Goal: Task Accomplishment & Management: Complete application form

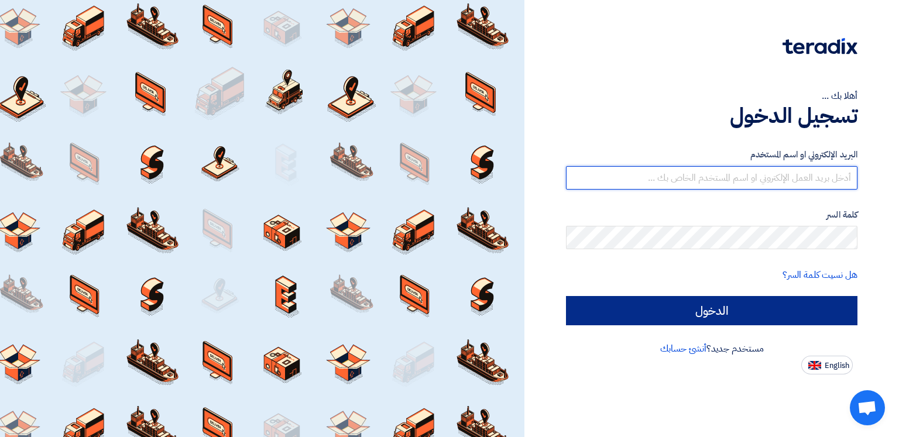
type input "[EMAIL_ADDRESS][DOMAIN_NAME]"
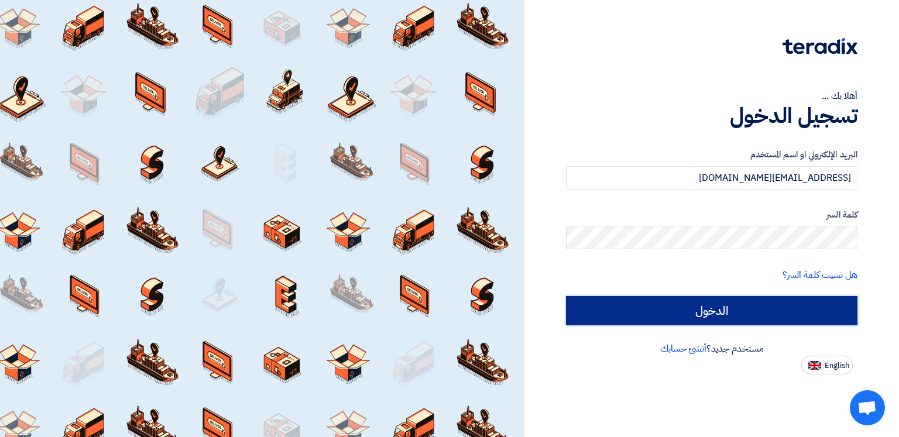
click at [765, 312] on input "الدخول" at bounding box center [711, 310] width 291 height 29
type input "Sign in"
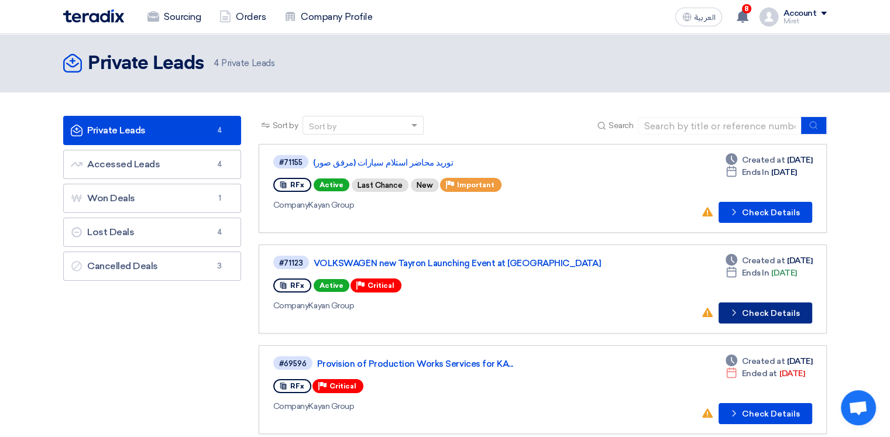
click at [777, 314] on button "Check details Check Details" at bounding box center [765, 312] width 94 height 21
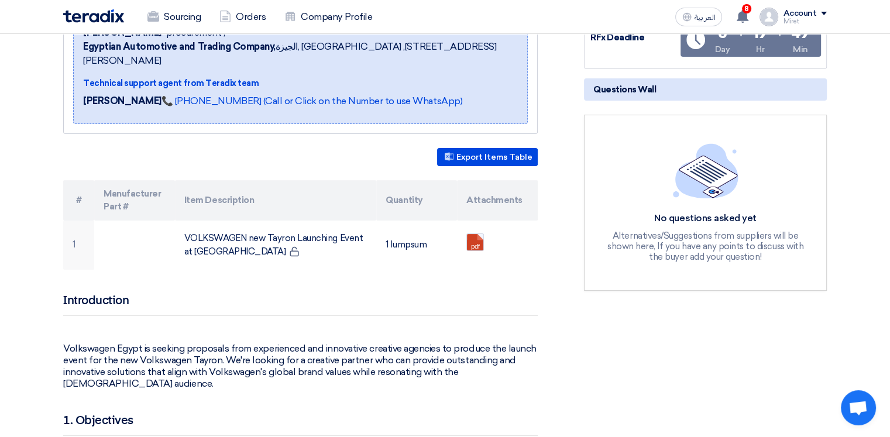
scroll to position [234, 0]
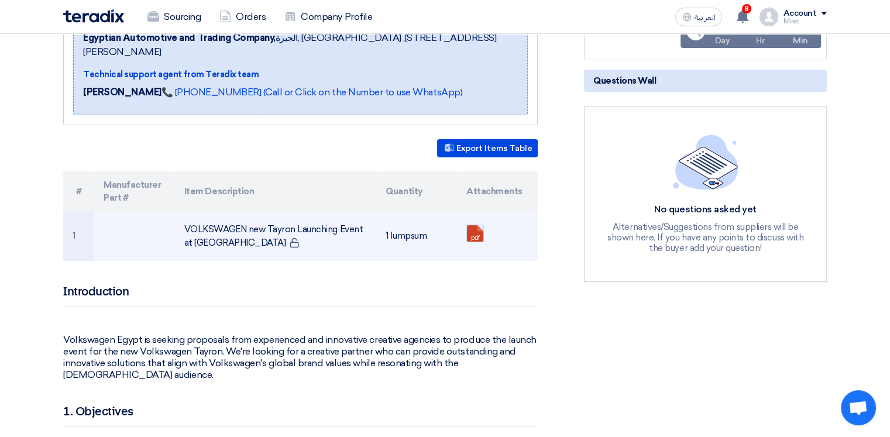
click at [472, 225] on link at bounding box center [514, 260] width 94 height 70
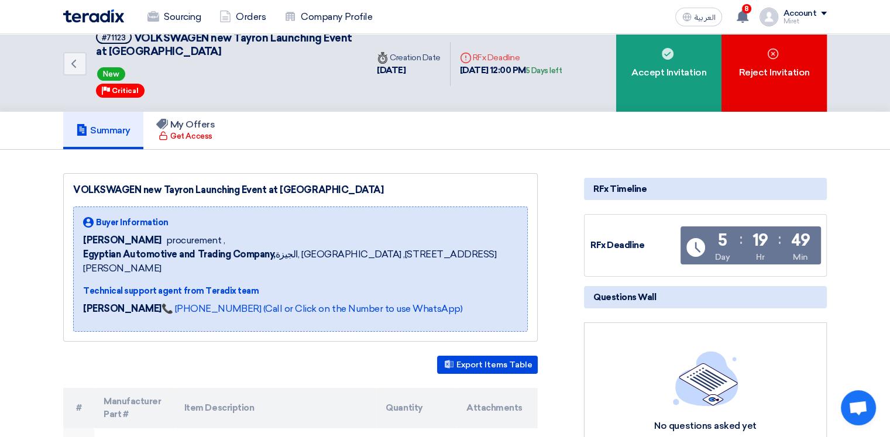
scroll to position [0, 0]
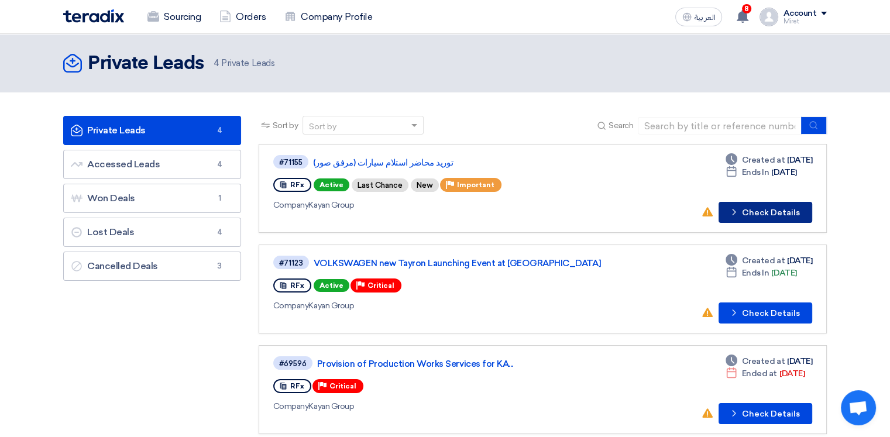
click at [772, 214] on button "Check details Check Details" at bounding box center [765, 212] width 94 height 21
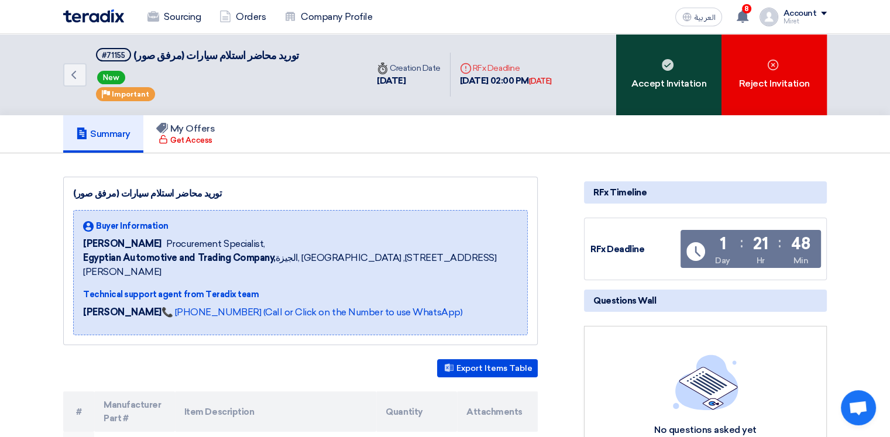
click at [670, 74] on div "Accept Invitation" at bounding box center [668, 74] width 105 height 81
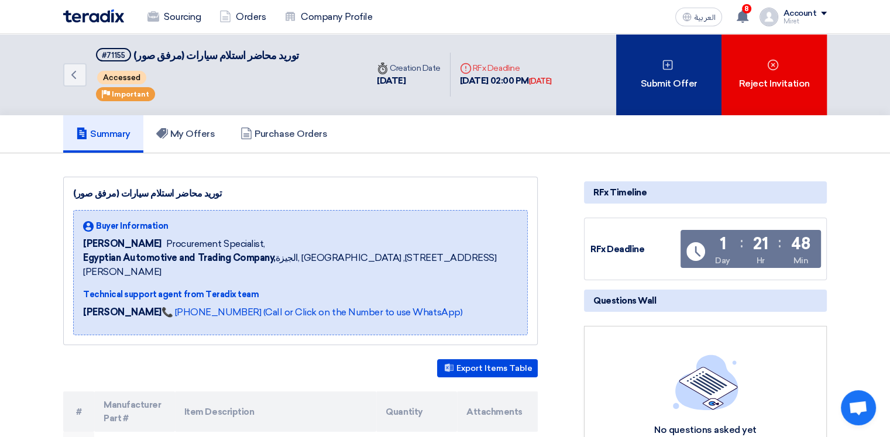
click at [684, 90] on div "Submit Offer" at bounding box center [668, 74] width 105 height 81
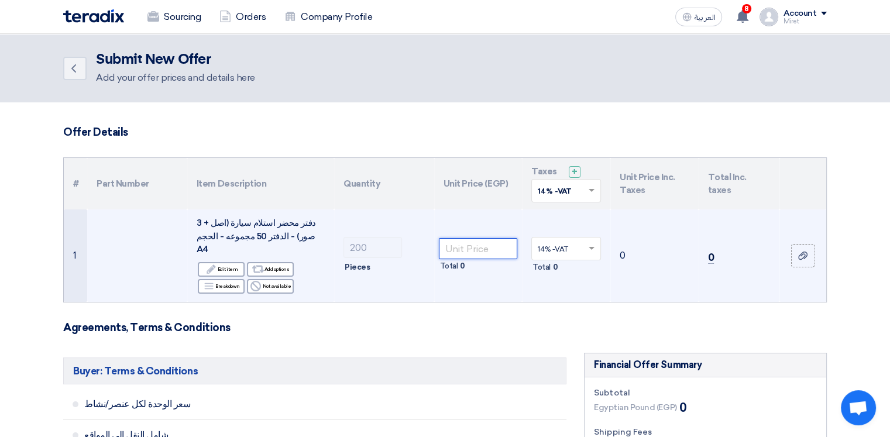
click at [464, 243] on input "number" at bounding box center [478, 248] width 79 height 21
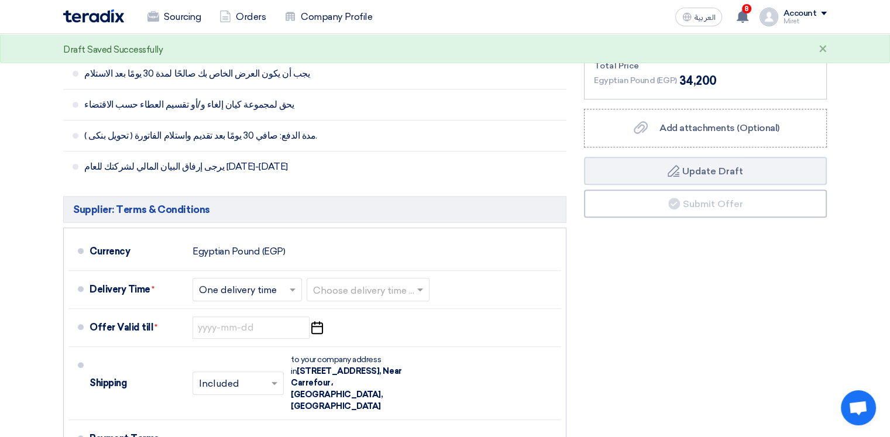
scroll to position [468, 0]
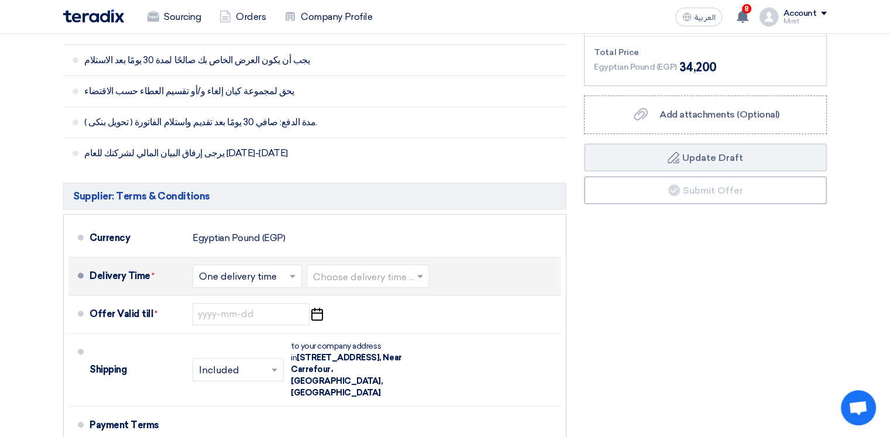
type input "150"
click at [297, 270] on span at bounding box center [294, 276] width 15 height 12
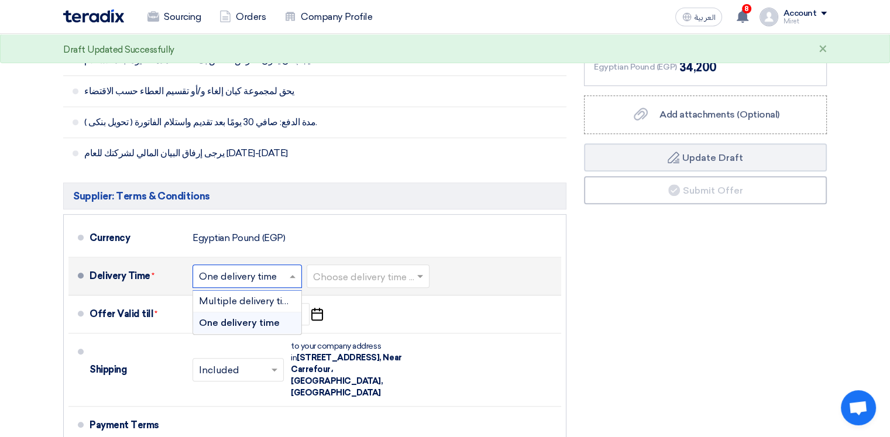
click at [274, 317] on span "One delivery time" at bounding box center [239, 322] width 81 height 11
click at [421, 270] on span at bounding box center [421, 276] width 15 height 12
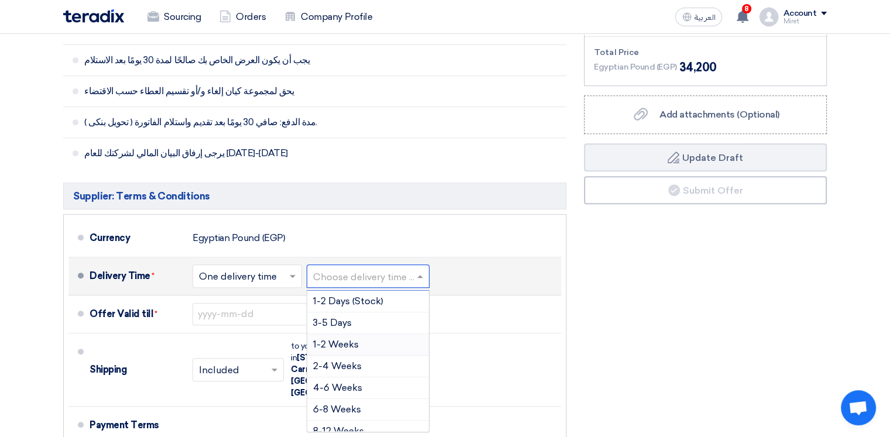
click at [359, 334] on div "1-2 Weeks" at bounding box center [368, 345] width 122 height 22
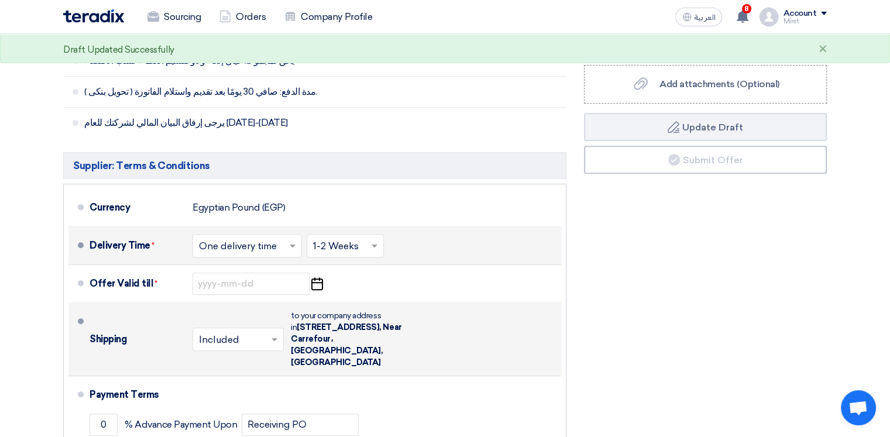
scroll to position [526, 0]
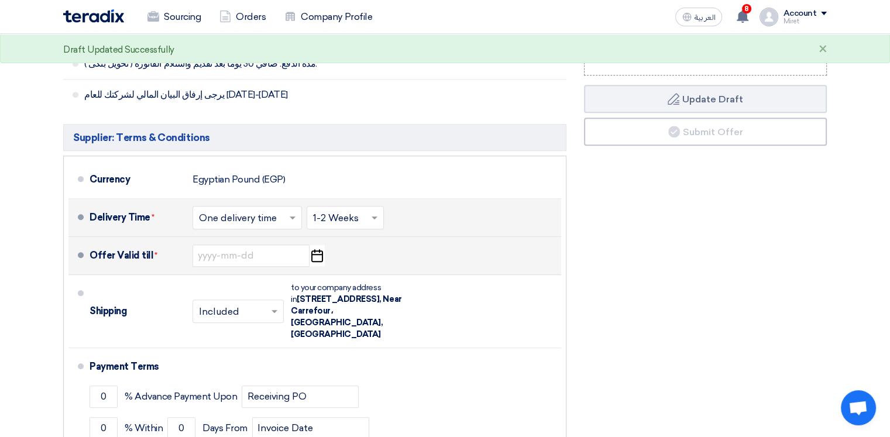
click at [318, 245] on icon "Pick a date" at bounding box center [317, 255] width 16 height 21
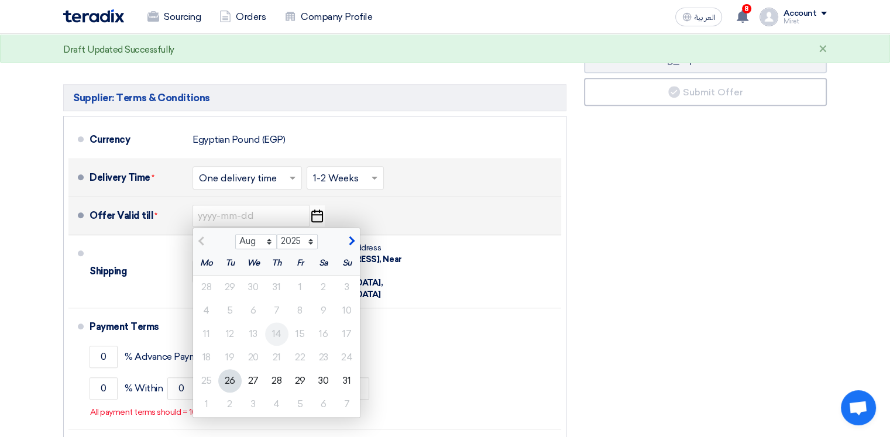
scroll to position [585, 0]
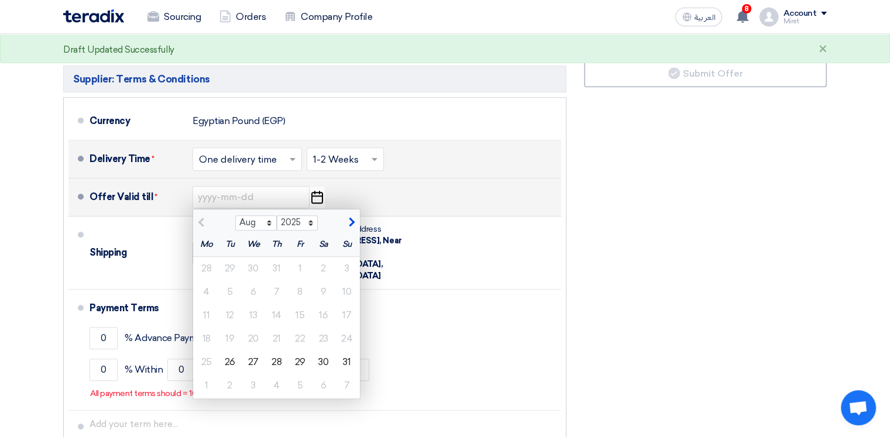
click at [353, 217] on span "button" at bounding box center [350, 222] width 6 height 11
select select "9"
click at [204, 257] on div "1" at bounding box center [206, 268] width 23 height 23
type input "[DATE]"
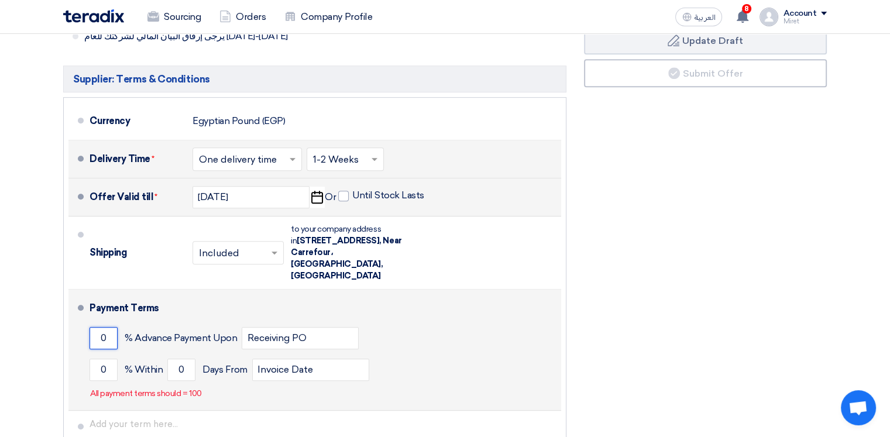
drag, startPoint x: 110, startPoint y: 311, endPoint x: 87, endPoint y: 311, distance: 22.8
click at [87, 311] on li "Payment Terms 0 % Advance Payment Upon Receiving PO 0 % Within 0" at bounding box center [314, 350] width 493 height 121
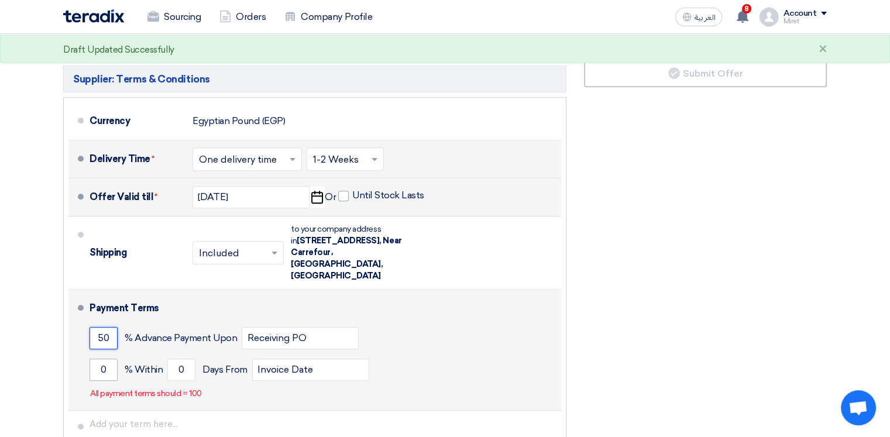
type input "50"
drag, startPoint x: 112, startPoint y: 344, endPoint x: 93, endPoint y: 342, distance: 18.9
click at [93, 359] on input "0" at bounding box center [104, 370] width 28 height 22
type input "50"
drag, startPoint x: 185, startPoint y: 344, endPoint x: 175, endPoint y: 346, distance: 10.1
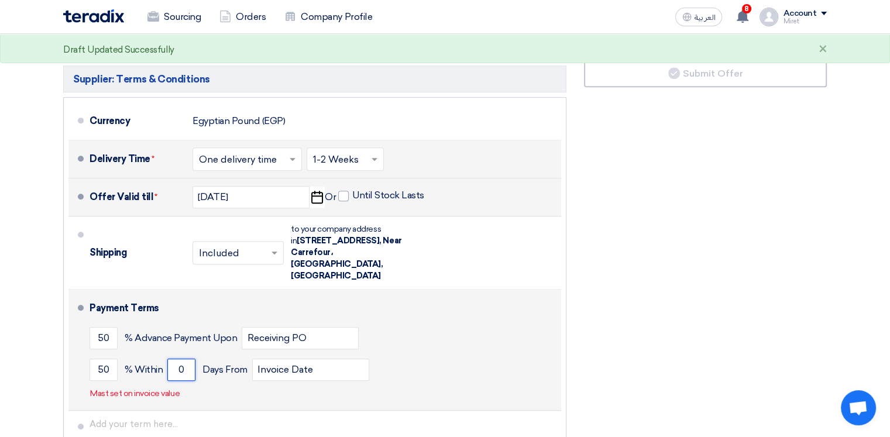
click at [175, 359] on input "0" at bounding box center [181, 370] width 28 height 22
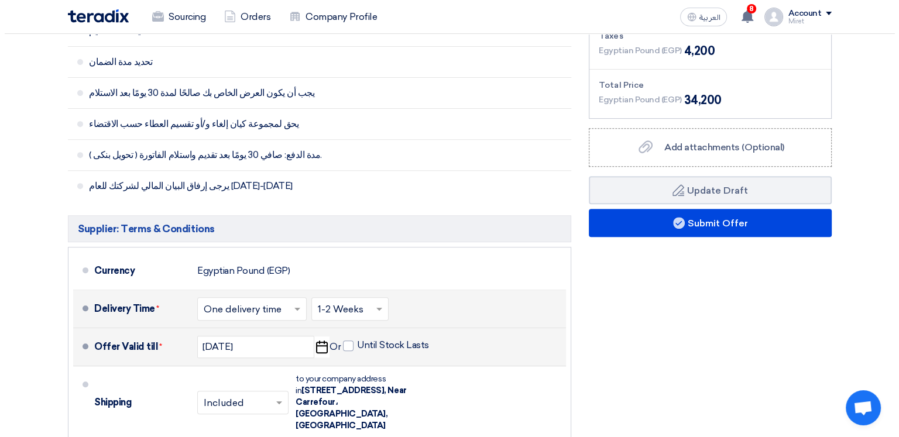
scroll to position [409, 0]
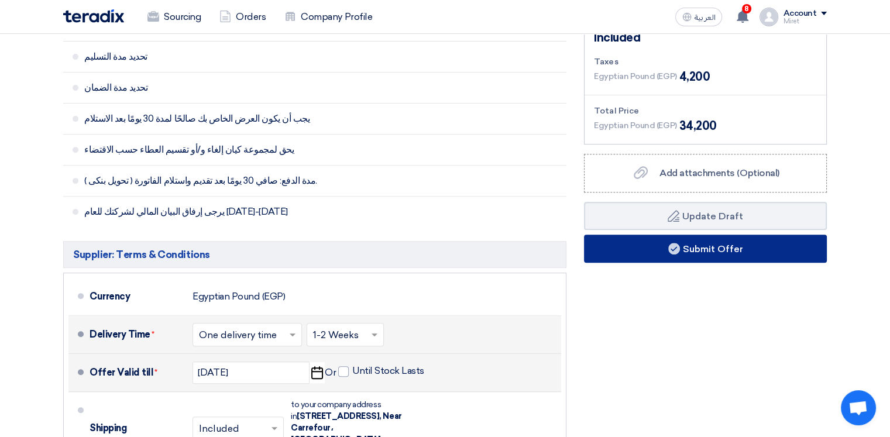
type input "3"
click at [754, 243] on button "Submit Offer" at bounding box center [705, 249] width 243 height 28
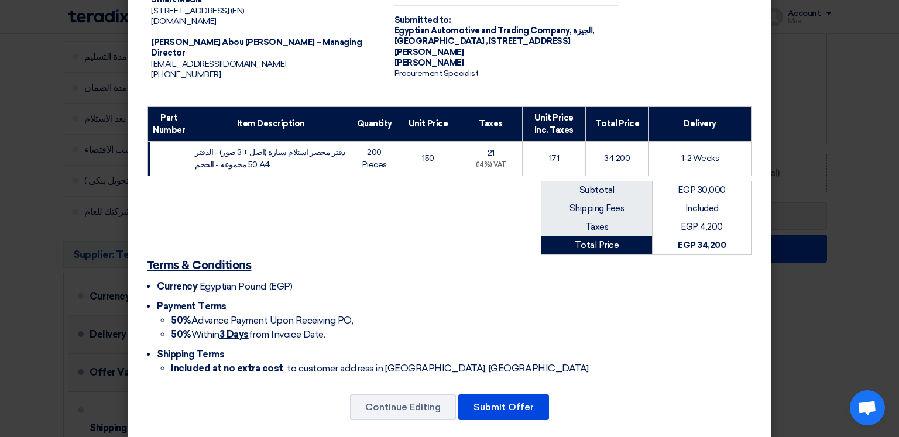
scroll to position [86, 0]
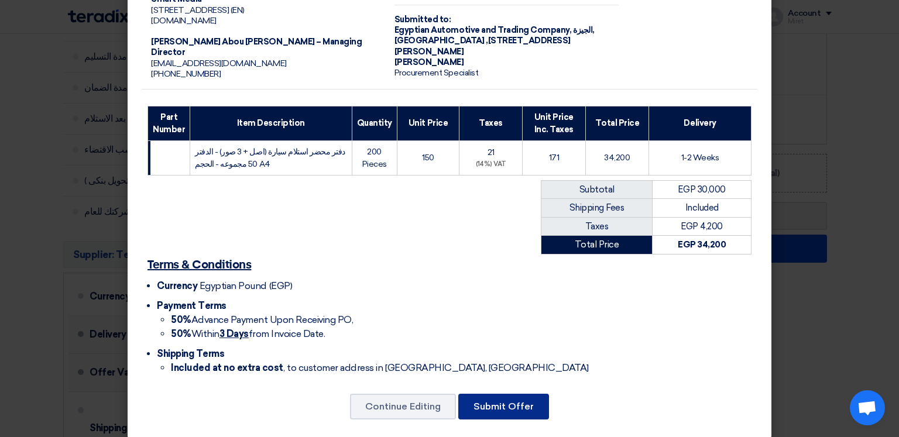
click at [517, 397] on button "Submit Offer" at bounding box center [503, 407] width 91 height 26
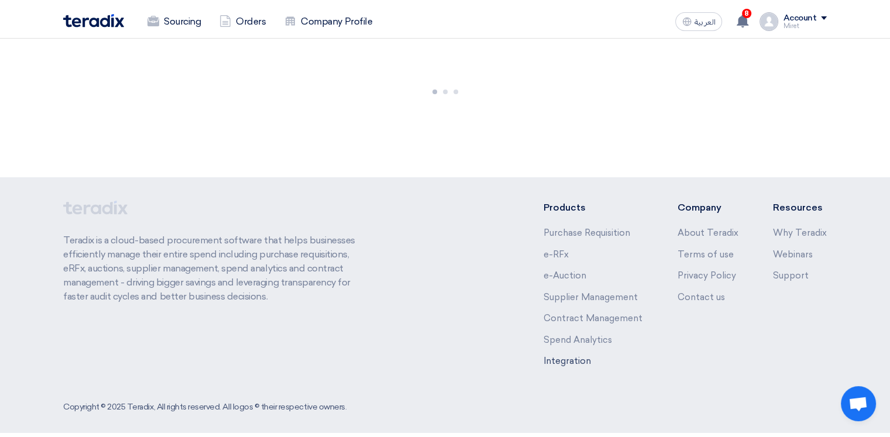
scroll to position [640, 0]
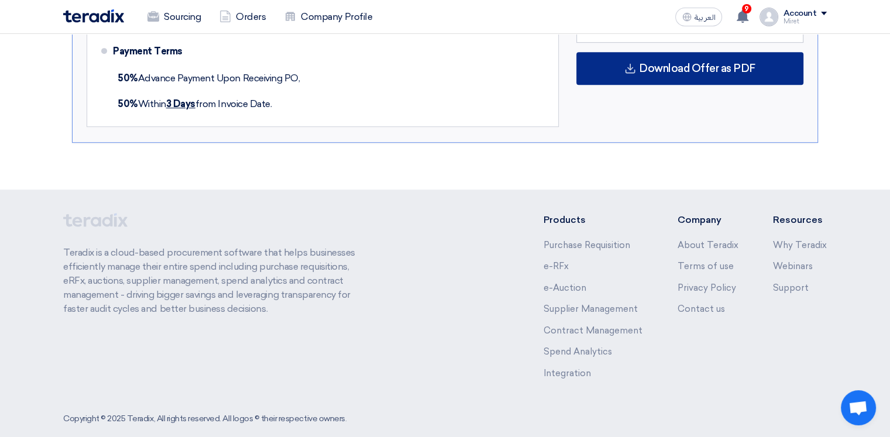
click at [724, 63] on span "Download Offer as PDF" at bounding box center [697, 68] width 116 height 11
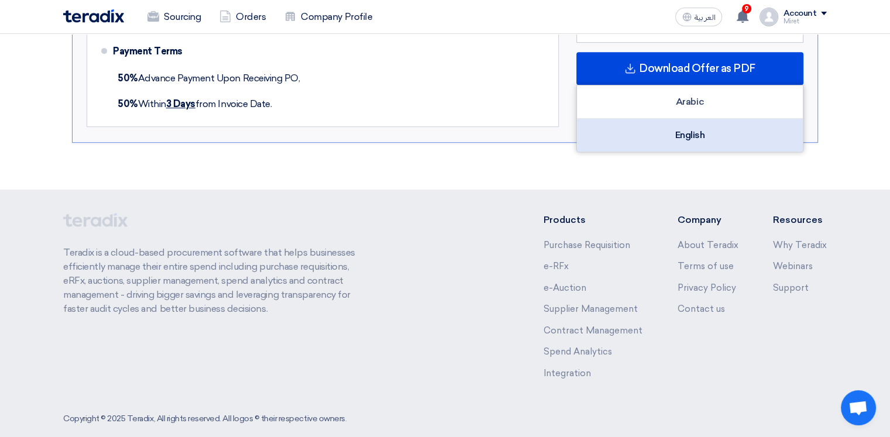
click at [700, 119] on div "English" at bounding box center [690, 135] width 226 height 33
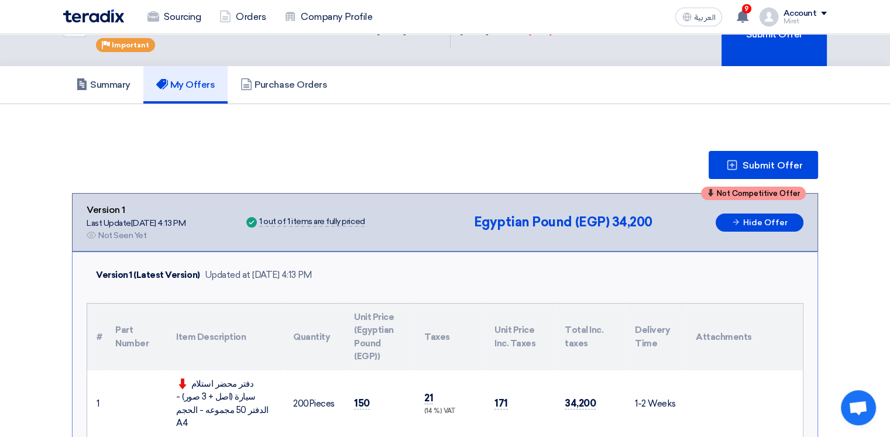
scroll to position [0, 0]
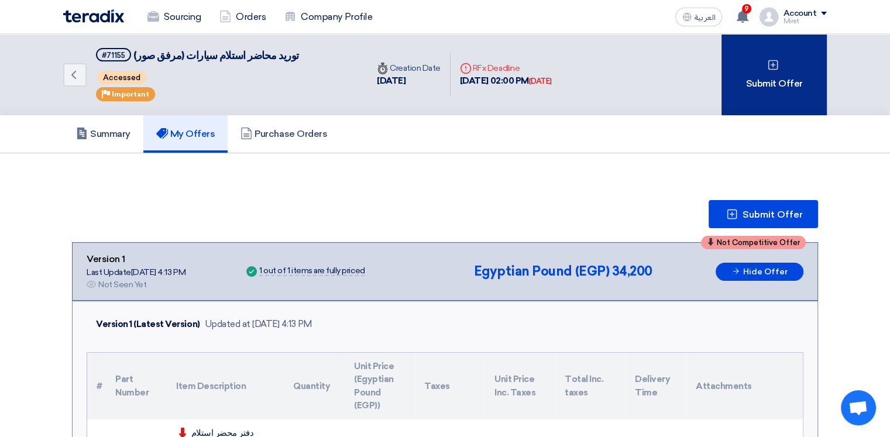
click at [770, 85] on div "Submit Offer" at bounding box center [773, 74] width 105 height 81
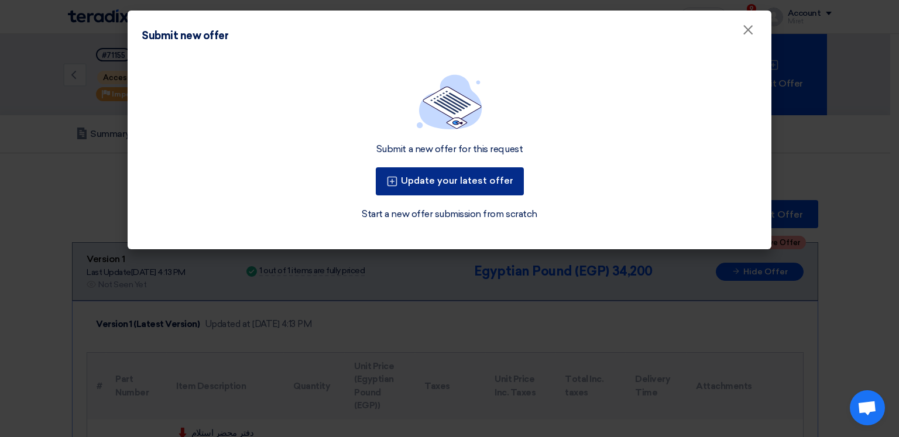
click at [471, 185] on button "Update your latest offer" at bounding box center [450, 181] width 148 height 28
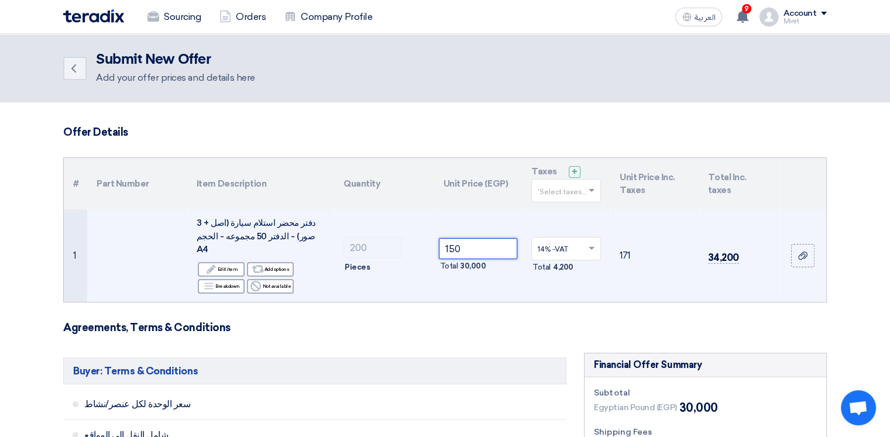
drag, startPoint x: 464, startPoint y: 242, endPoint x: 424, endPoint y: 242, distance: 40.4
click at [424, 242] on tr "1 دفتر محضر استلام سيارة (اصل + 3 صور) - الدفتر 50 مجموعه - الحجم A4 Edit Edit …" at bounding box center [445, 255] width 762 height 92
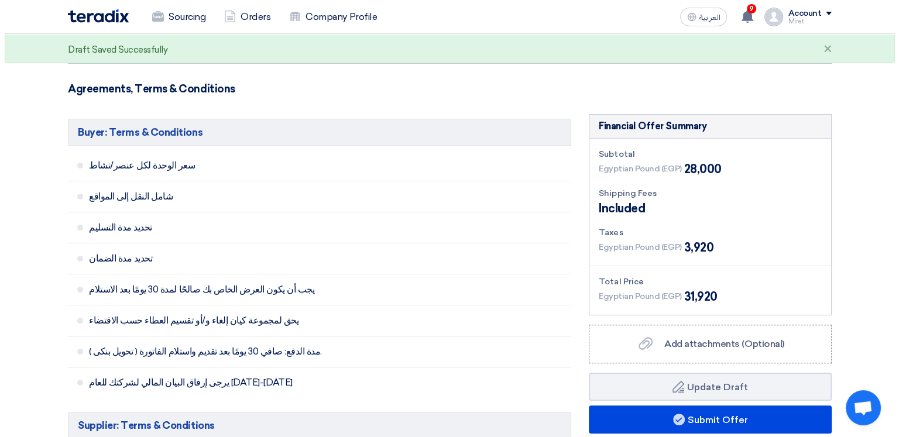
scroll to position [234, 0]
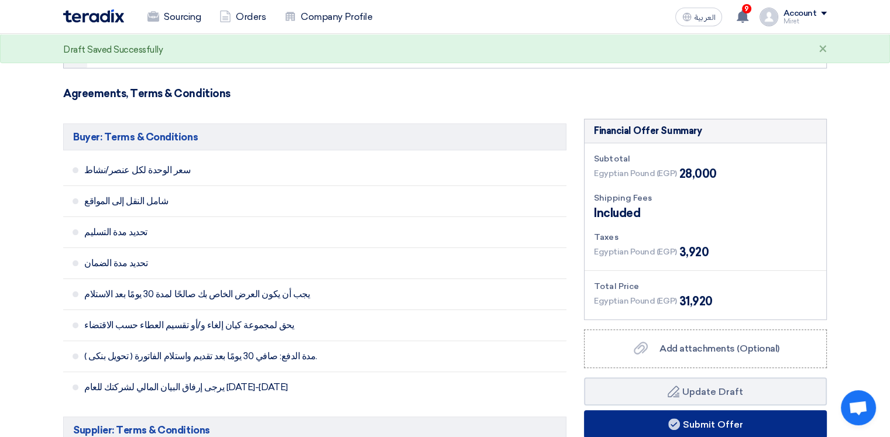
type input "140"
click at [711, 412] on button "Submit Offer" at bounding box center [705, 424] width 243 height 28
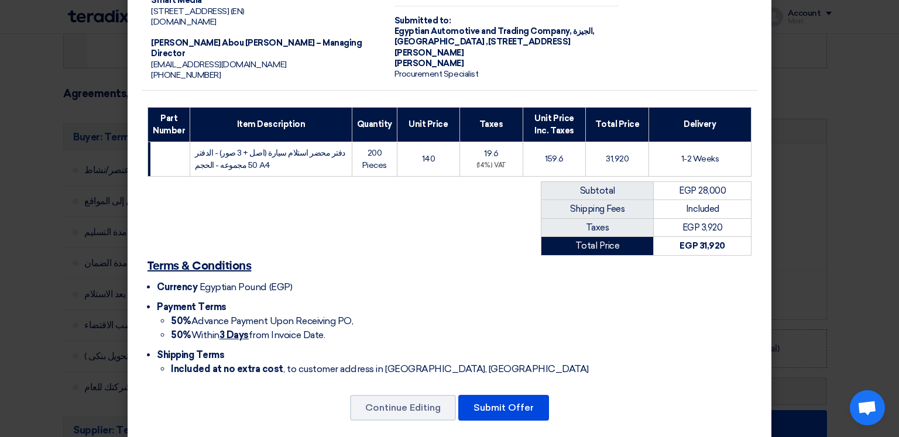
scroll to position [86, 0]
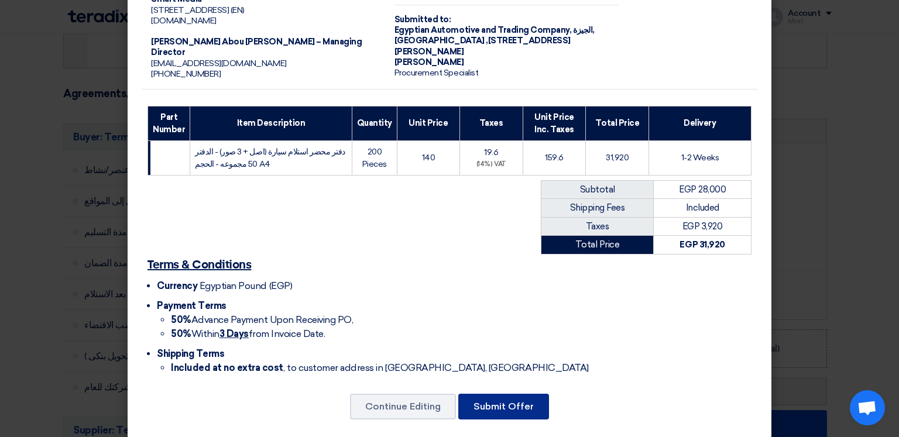
click at [519, 394] on button "Submit Offer" at bounding box center [503, 407] width 91 height 26
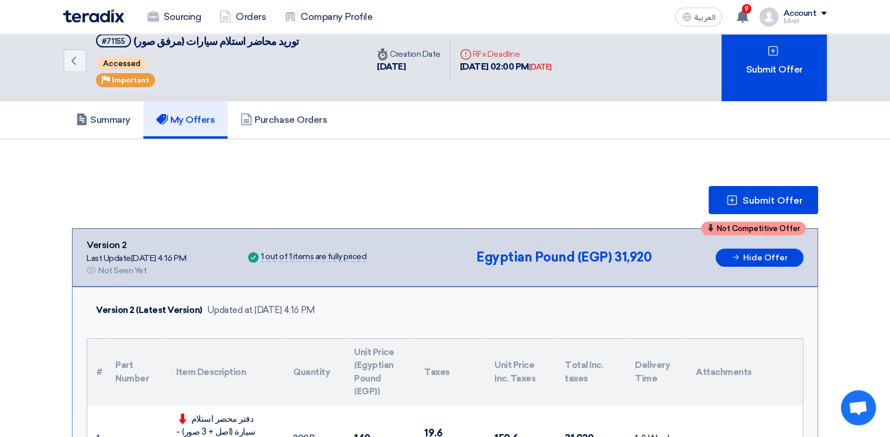
scroll to position [0, 0]
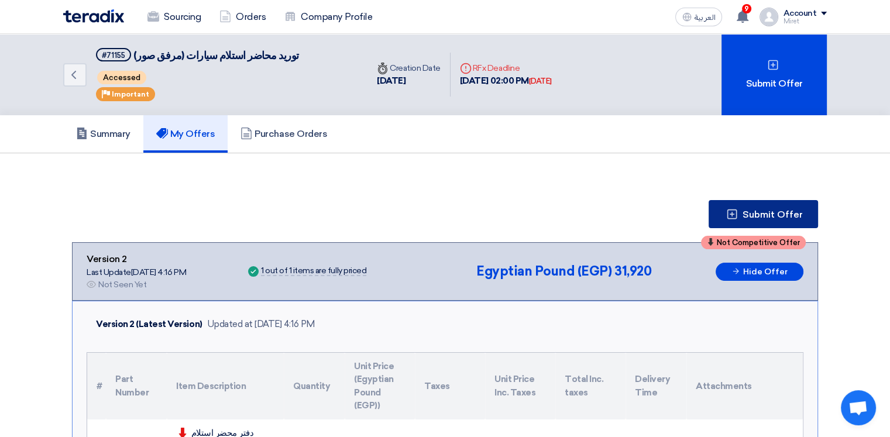
click at [765, 217] on span "Submit Offer" at bounding box center [772, 214] width 60 height 9
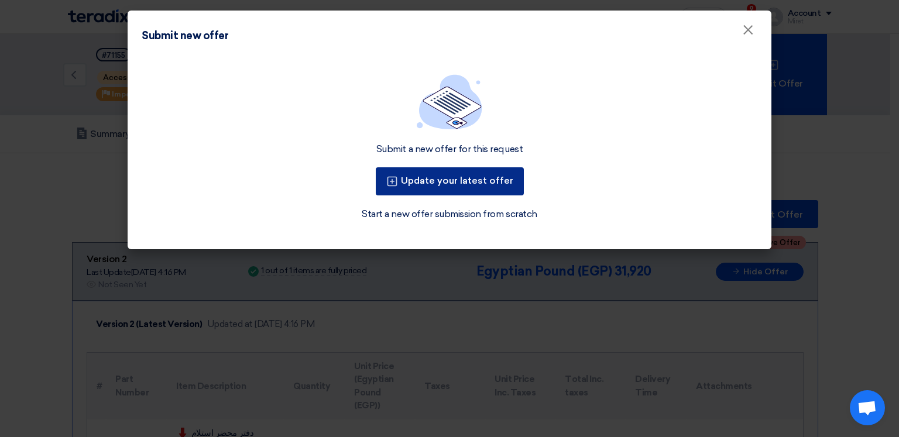
click at [428, 179] on button "Update your latest offer" at bounding box center [450, 181] width 148 height 28
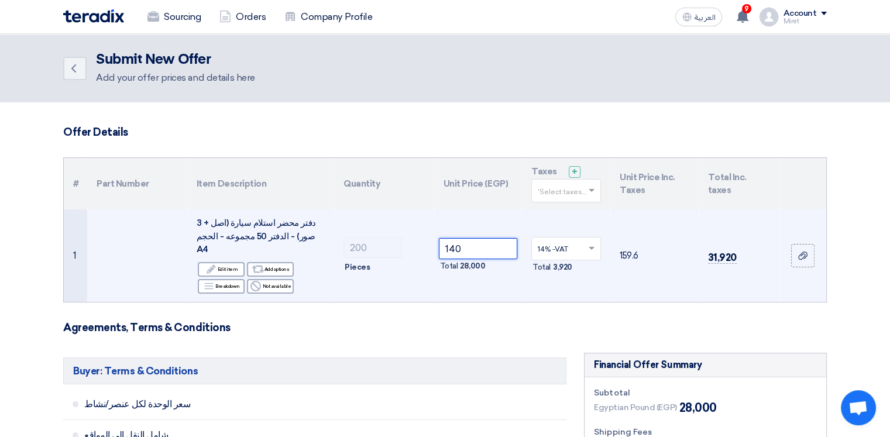
click at [384, 245] on tr "1 دفتر محضر استلام سيارة (اصل + 3 صور) - الدفتر 50 مجموعه - الحجم A4 Edit Edit …" at bounding box center [445, 255] width 762 height 92
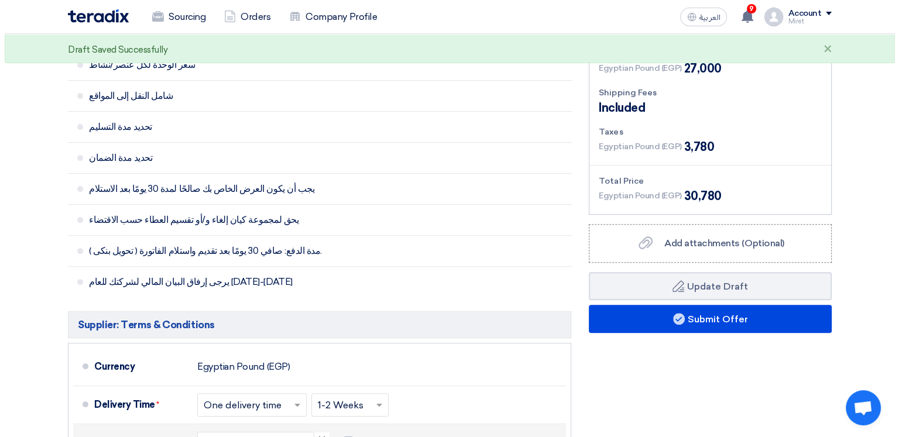
scroll to position [409, 0]
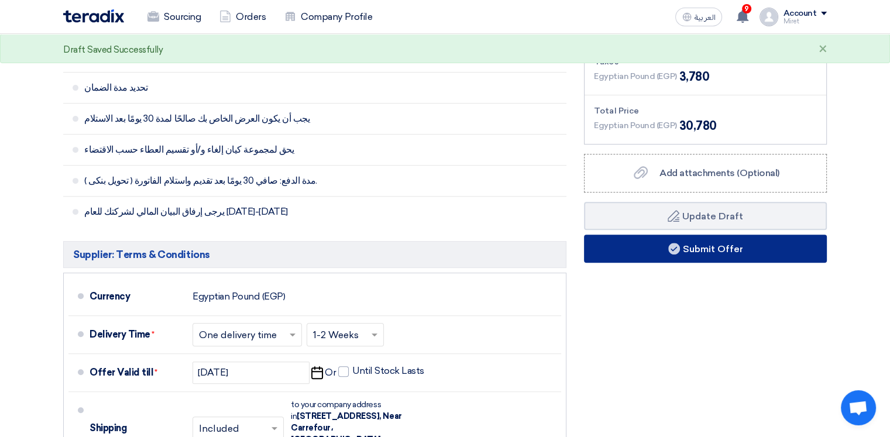
type input "135"
click at [672, 242] on button "Submit Offer" at bounding box center [705, 249] width 243 height 28
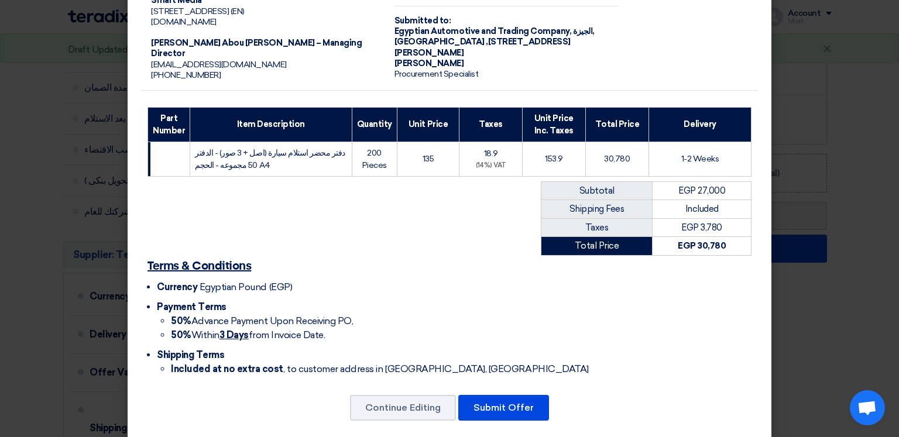
scroll to position [86, 0]
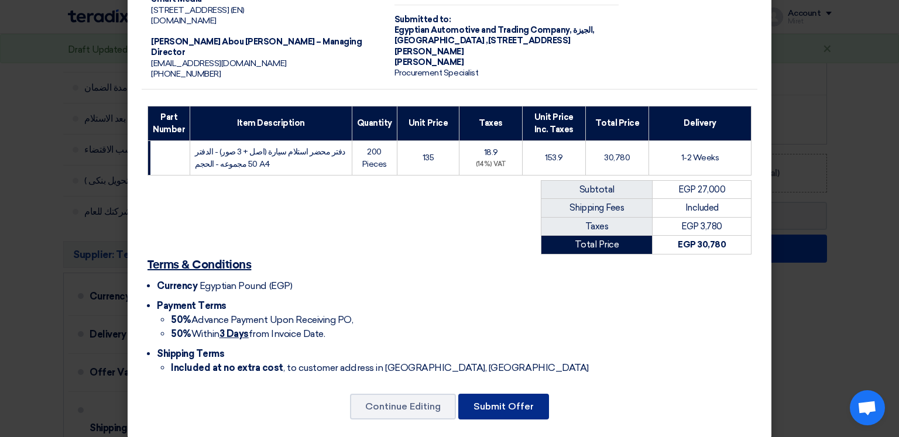
click at [496, 396] on button "Submit Offer" at bounding box center [503, 407] width 91 height 26
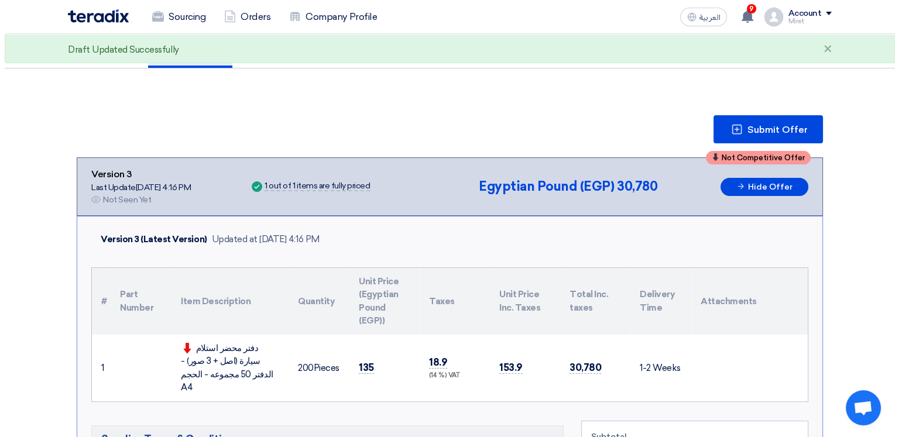
scroll to position [82, 0]
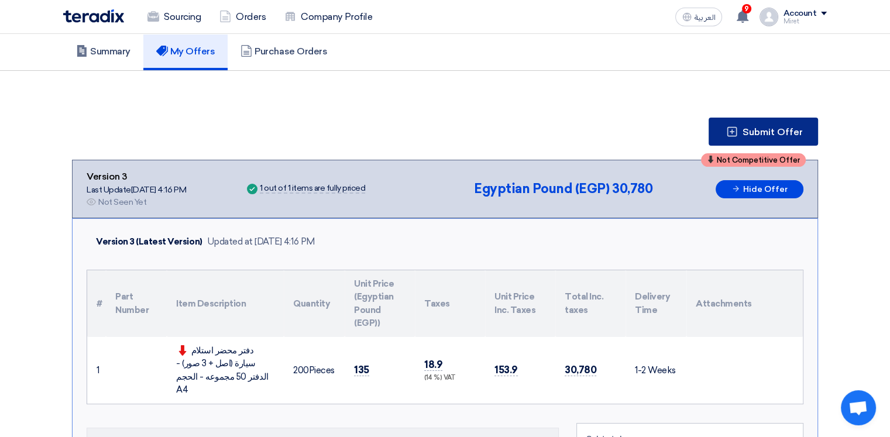
click at [770, 128] on span "Submit Offer" at bounding box center [772, 132] width 60 height 9
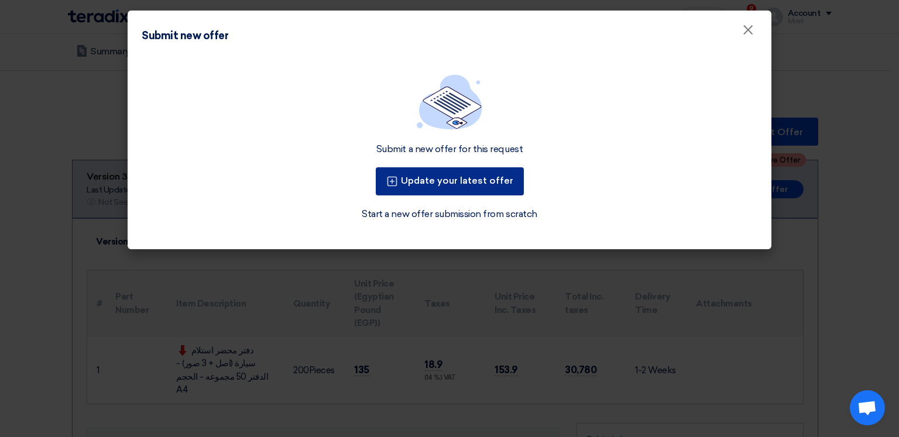
click at [459, 170] on button "Update your latest offer" at bounding box center [450, 181] width 148 height 28
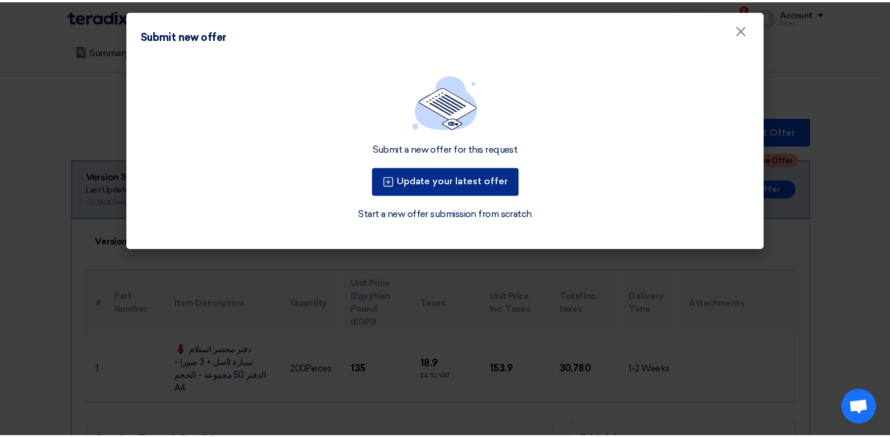
scroll to position [0, 0]
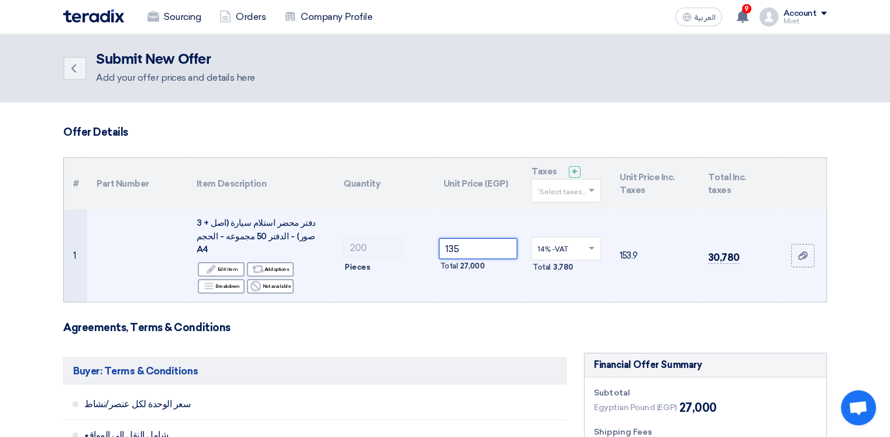
drag, startPoint x: 466, startPoint y: 242, endPoint x: 407, endPoint y: 242, distance: 59.1
click at [407, 242] on tr "1 دفتر محضر استلام سيارة (اصل + 3 صور) - الدفتر 50 مجموعه - الحجم A4 Edit Edit …" at bounding box center [445, 255] width 762 height 92
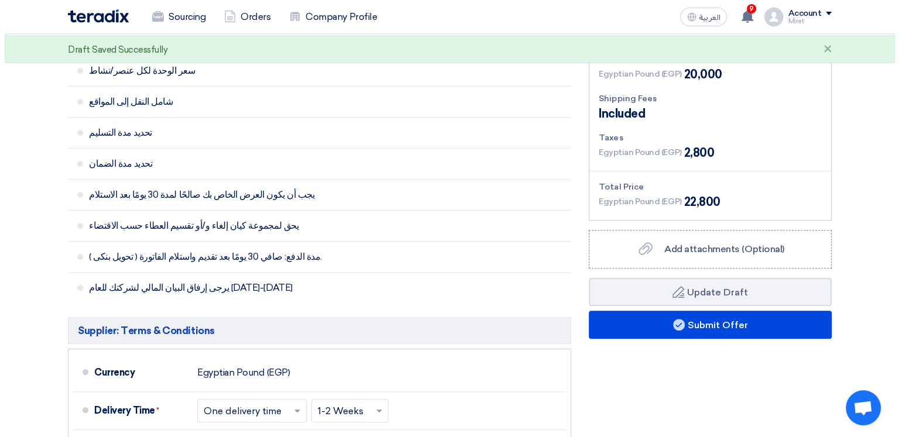
scroll to position [351, 0]
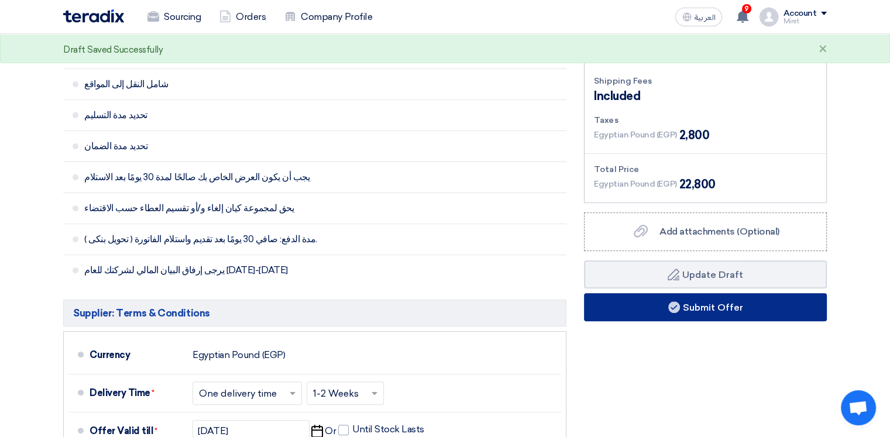
type input "100"
click at [744, 296] on button "Submit Offer" at bounding box center [705, 307] width 243 height 28
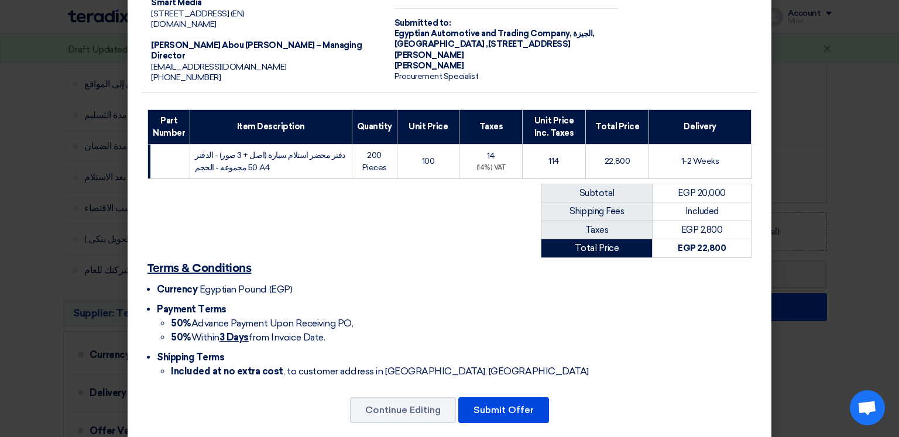
scroll to position [86, 0]
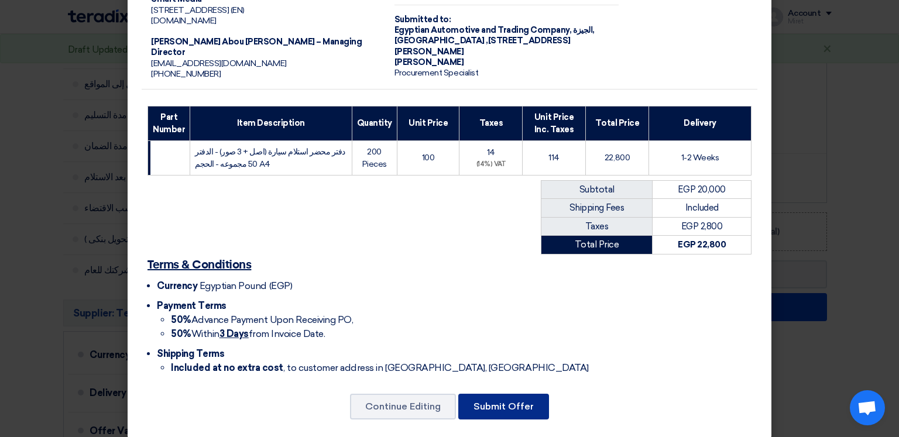
click at [516, 394] on button "Submit Offer" at bounding box center [503, 407] width 91 height 26
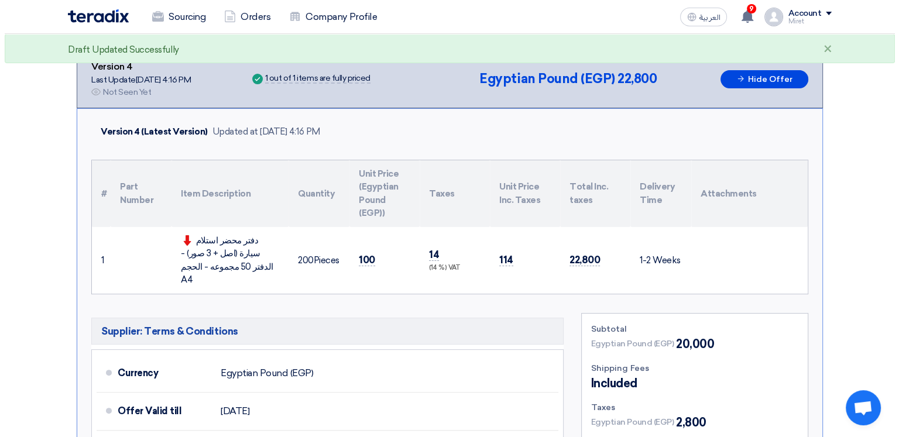
scroll to position [155, 0]
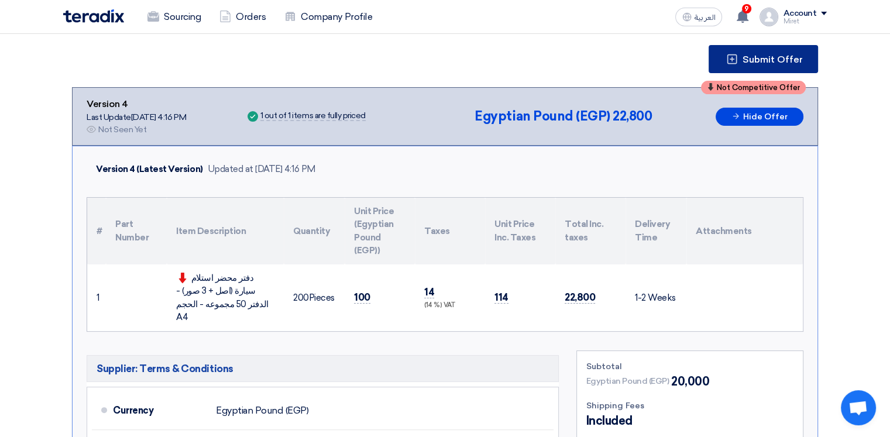
click at [787, 67] on button "Submit Offer" at bounding box center [762, 59] width 109 height 28
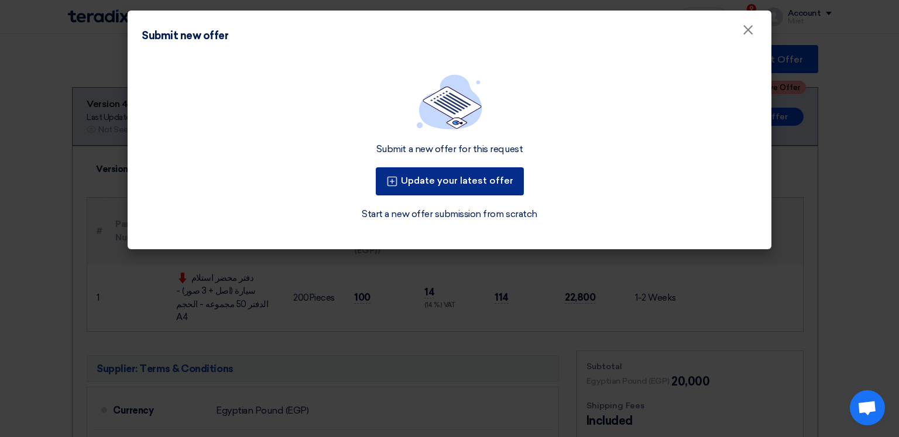
click at [428, 185] on button "Update your latest offer" at bounding box center [450, 181] width 148 height 28
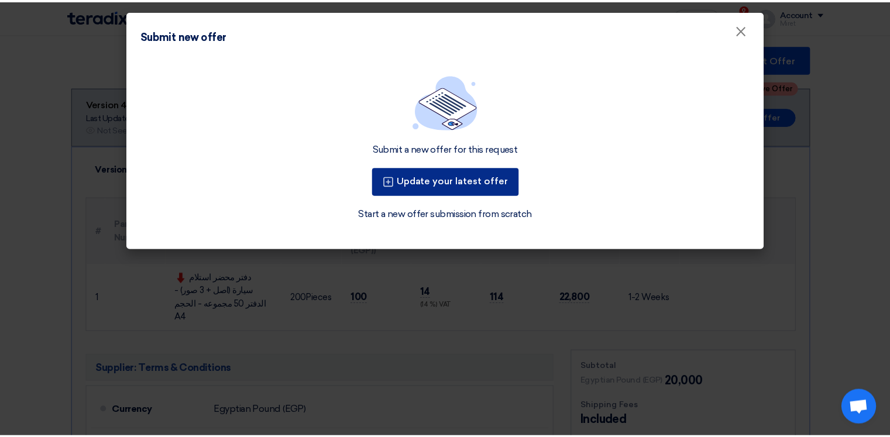
scroll to position [0, 0]
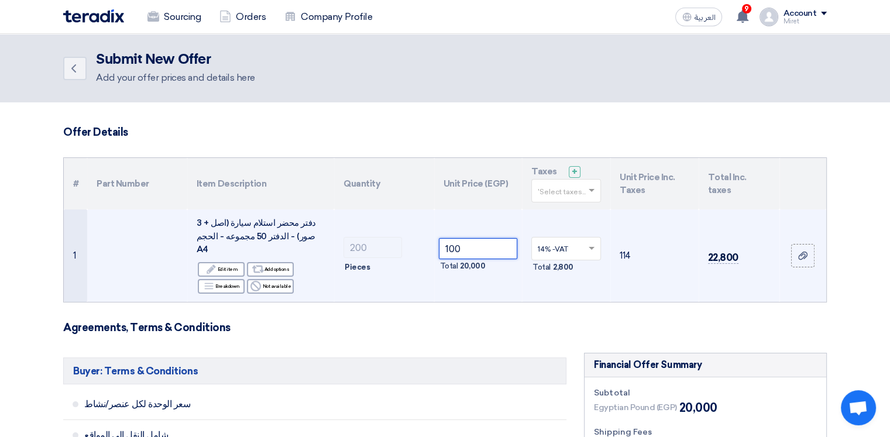
drag, startPoint x: 480, startPoint y: 249, endPoint x: 409, endPoint y: 249, distance: 70.2
click at [409, 249] on tr "1 دفتر محضر استلام سيارة (اصل + 3 صور) - الدفتر 50 مجموعه - الحجم A4 Edit Edit …" at bounding box center [445, 255] width 762 height 92
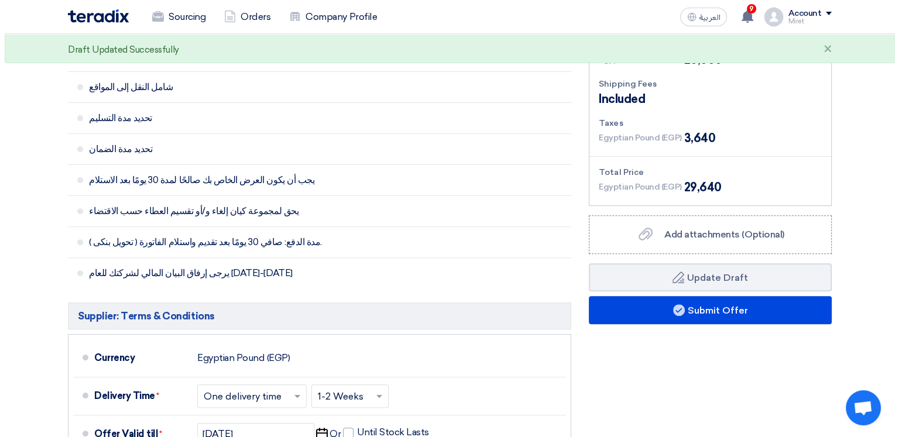
scroll to position [351, 0]
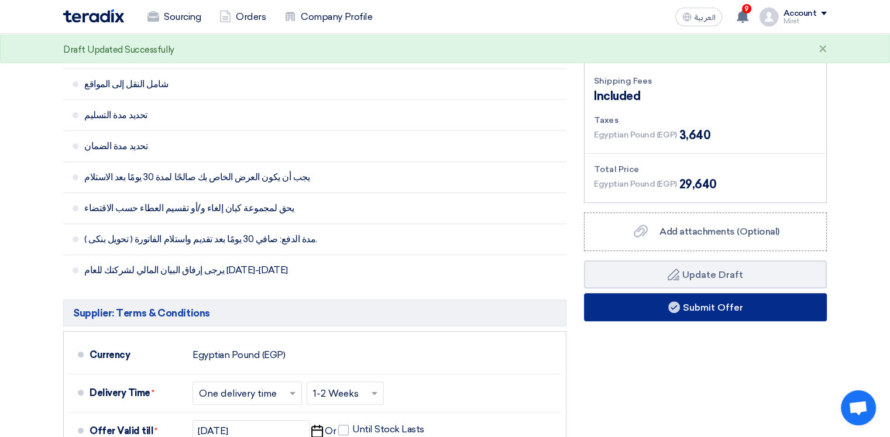
type input "130"
click at [692, 293] on button "Submit Offer" at bounding box center [705, 307] width 243 height 28
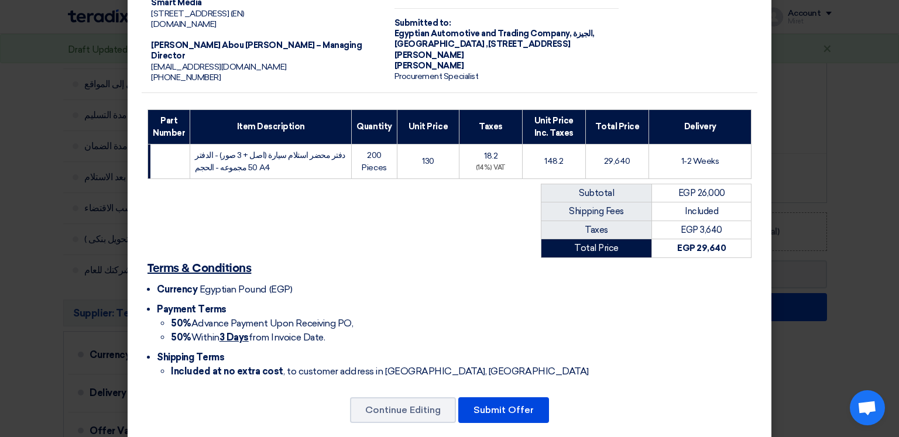
scroll to position [86, 0]
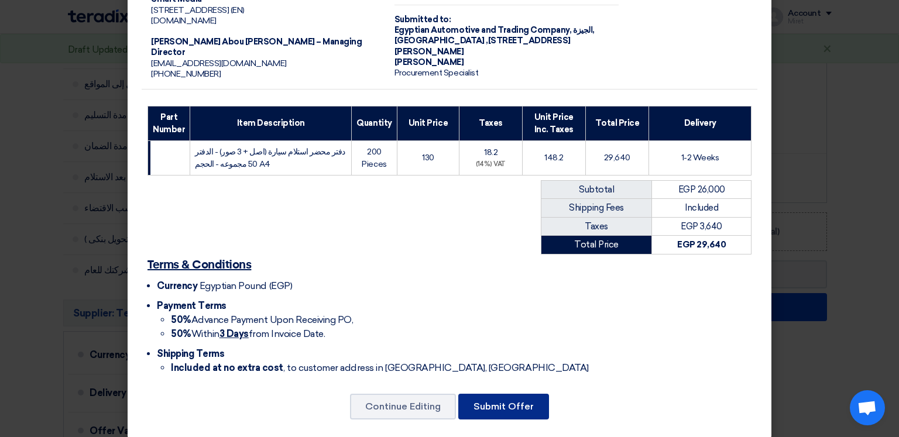
click at [489, 394] on button "Submit Offer" at bounding box center [503, 407] width 91 height 26
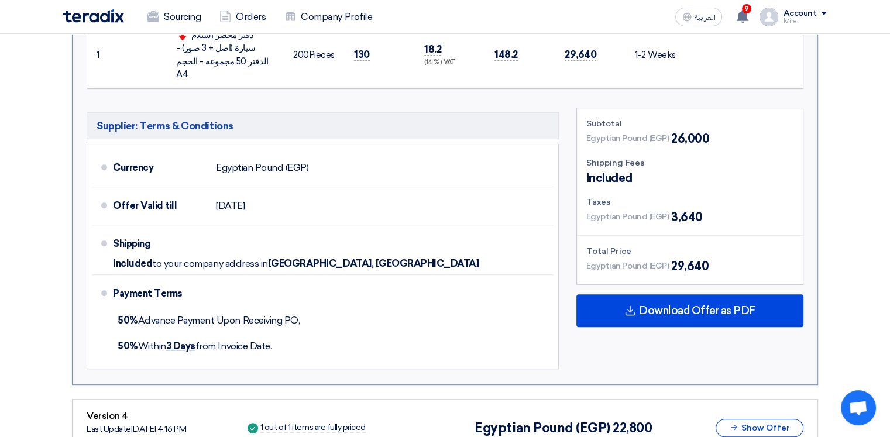
scroll to position [402, 0]
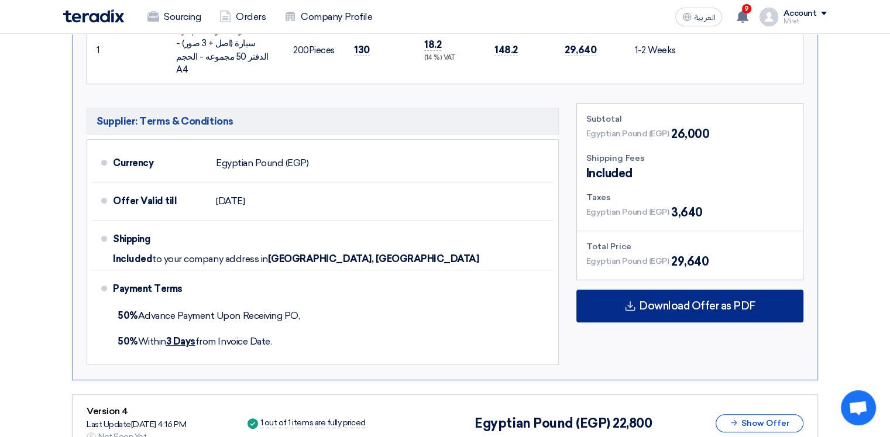
click at [744, 301] on span "Download Offer as PDF" at bounding box center [697, 306] width 116 height 11
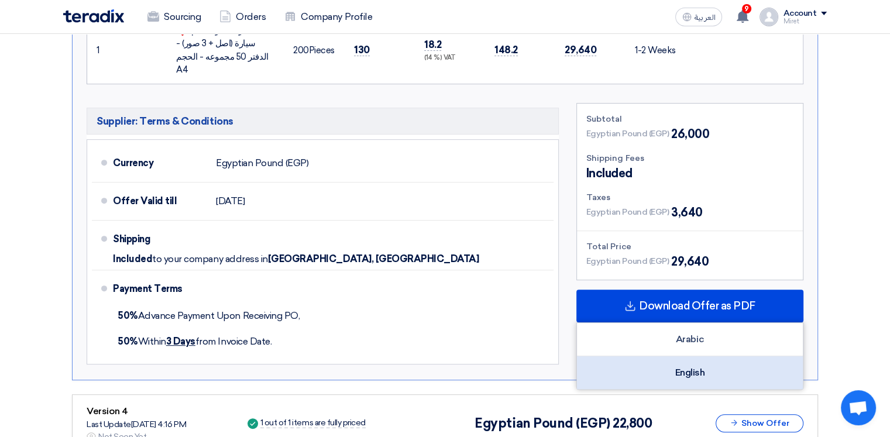
click at [701, 356] on div "English" at bounding box center [690, 372] width 226 height 33
